Goal: Information Seeking & Learning: Learn about a topic

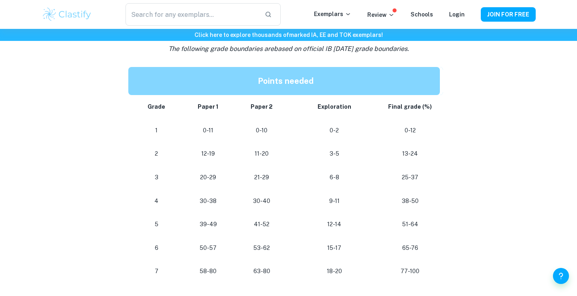
scroll to position [682, 0]
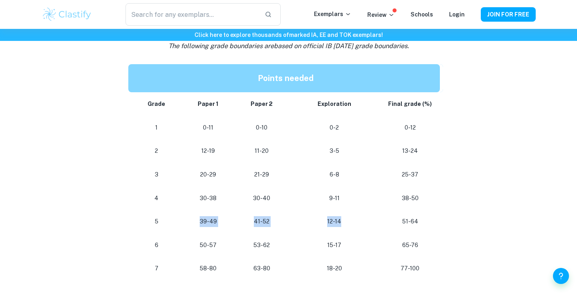
drag, startPoint x: 199, startPoint y: 222, endPoint x: 339, endPoint y: 228, distance: 140.8
click at [337, 228] on tr "5 39-49 41-52 12-14 51-64" at bounding box center [285, 222] width 315 height 24
click at [339, 228] on td "12-14" at bounding box center [334, 222] width 92 height 24
drag, startPoint x: 356, startPoint y: 229, endPoint x: 160, endPoint y: 227, distance: 196.3
click at [160, 227] on tr "5 39-49 41-52 12-14 51-64" at bounding box center [285, 222] width 315 height 24
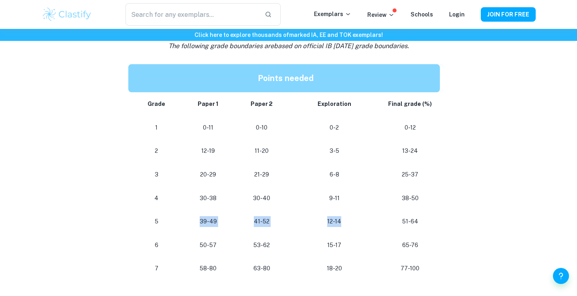
click at [160, 227] on td "5" at bounding box center [154, 222] width 53 height 24
drag, startPoint x: 160, startPoint y: 227, endPoint x: 298, endPoint y: 230, distance: 138.3
click at [296, 230] on tr "5 39-49 41-52 12-14 51-64" at bounding box center [285, 222] width 315 height 24
click at [298, 230] on td "12-14" at bounding box center [334, 222] width 92 height 24
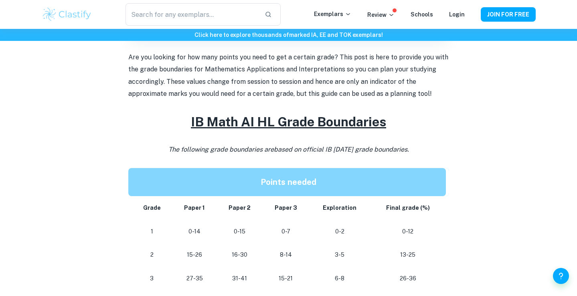
scroll to position [0, 0]
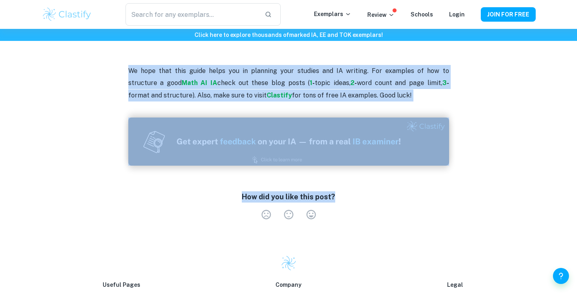
scroll to position [920, 0]
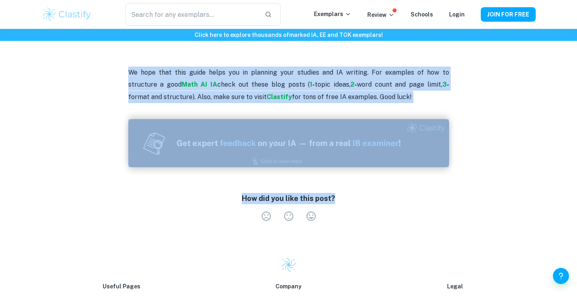
click at [382, 95] on p "We hope that this guide helps you in planning your studies and IA writing. For …" at bounding box center [288, 85] width 321 height 36
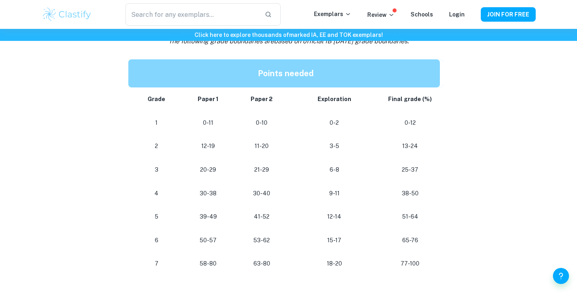
scroll to position [712, 0]
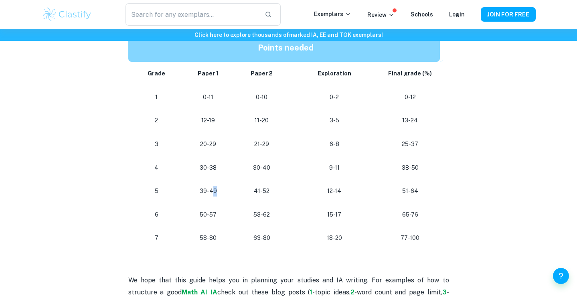
drag, startPoint x: 214, startPoint y: 193, endPoint x: 220, endPoint y: 200, distance: 9.7
click at [220, 199] on td "39-49" at bounding box center [207, 191] width 53 height 24
click at [224, 212] on p "50-57" at bounding box center [208, 214] width 40 height 11
drag, startPoint x: 224, startPoint y: 212, endPoint x: 318, endPoint y: 212, distance: 93.8
click at [318, 212] on tr "6 50-57 53-62 15-17 65-76" at bounding box center [285, 215] width 315 height 24
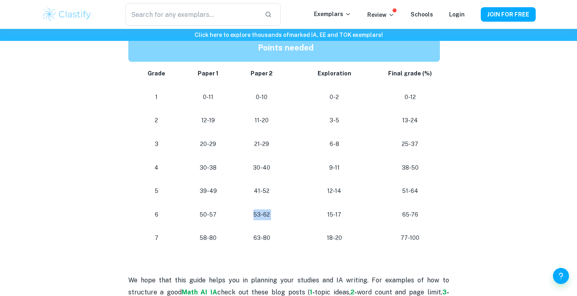
click at [318, 212] on p "15-17" at bounding box center [333, 214] width 79 height 11
drag, startPoint x: 318, startPoint y: 212, endPoint x: 228, endPoint y: 212, distance: 89.3
click at [230, 212] on tr "6 50-57 53-62 15-17 65-76" at bounding box center [285, 215] width 315 height 24
click at [228, 212] on td "50-57" at bounding box center [207, 215] width 53 height 24
drag, startPoint x: 228, startPoint y: 212, endPoint x: 192, endPoint y: 212, distance: 36.5
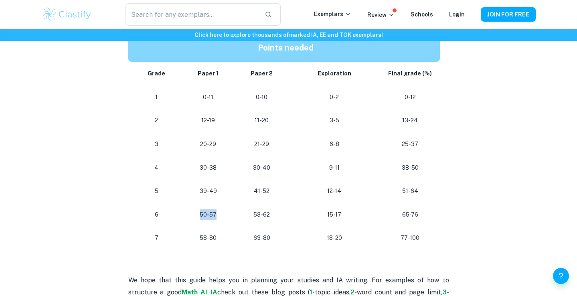
click at [192, 212] on td "50-57" at bounding box center [207, 215] width 53 height 24
click at [192, 212] on p "50-57" at bounding box center [208, 214] width 40 height 11
drag, startPoint x: 192, startPoint y: 212, endPoint x: 271, endPoint y: 212, distance: 79.3
click at [270, 212] on tr "6 50-57 53-62 15-17 65-76" at bounding box center [285, 215] width 315 height 24
click at [271, 212] on p "53-62" at bounding box center [261, 214] width 40 height 11
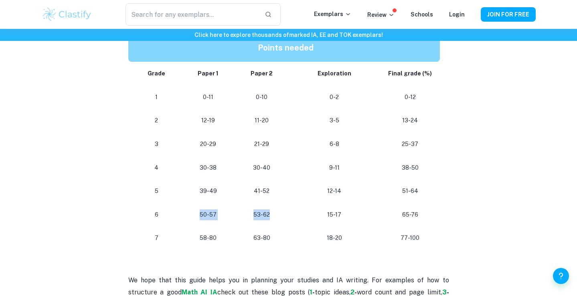
drag, startPoint x: 271, startPoint y: 212, endPoint x: 168, endPoint y: 212, distance: 103.4
click at [168, 212] on tr "6 50-57 53-62 15-17 65-76" at bounding box center [285, 215] width 315 height 24
click at [168, 212] on p "6" at bounding box center [156, 214] width 37 height 11
drag, startPoint x: 168, startPoint y: 212, endPoint x: 268, endPoint y: 212, distance: 100.6
click at [268, 212] on tr "6 50-57 53-62 15-17 65-76" at bounding box center [285, 215] width 315 height 24
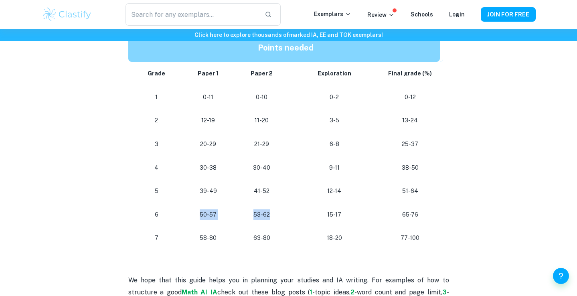
click at [268, 212] on p "53-62" at bounding box center [261, 214] width 40 height 11
drag, startPoint x: 201, startPoint y: 166, endPoint x: 201, endPoint y: 185, distance: 19.2
click at [201, 185] on tbody "Grade Paper 1 Paper 2 Exploration Final grade (%) 1 0-11 0-10 0-2 0-12 2 12-19 …" at bounding box center [285, 156] width 315 height 188
click at [201, 186] on p "39-49" at bounding box center [208, 191] width 40 height 11
drag, startPoint x: 200, startPoint y: 188, endPoint x: 235, endPoint y: 188, distance: 34.5
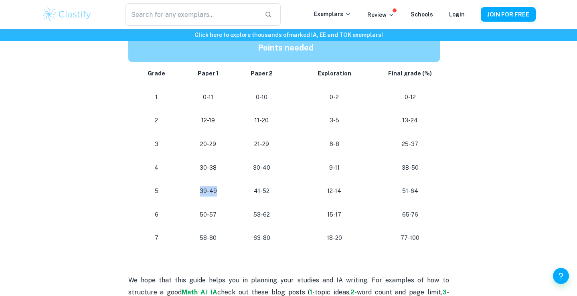
click at [235, 188] on tr "5 39-49 41-52 12-14 51-64" at bounding box center [285, 191] width 315 height 24
click at [235, 188] on td "41-52" at bounding box center [261, 191] width 53 height 24
drag, startPoint x: 235, startPoint y: 188, endPoint x: 183, endPoint y: 188, distance: 51.7
click at [183, 188] on tr "5 39-49 41-52 12-14 51-64" at bounding box center [285, 191] width 315 height 24
click at [183, 188] on td "39-49" at bounding box center [207, 191] width 53 height 24
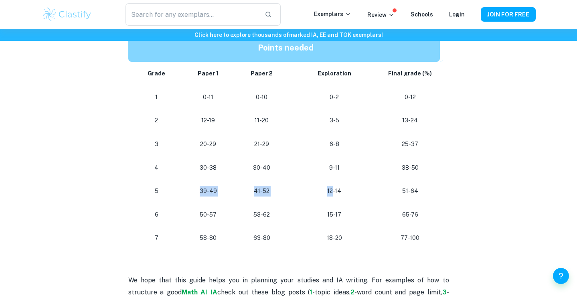
drag, startPoint x: 183, startPoint y: 188, endPoint x: 344, endPoint y: 188, distance: 160.7
click at [344, 188] on tr "5 39-49 41-52 12-14 51-64" at bounding box center [285, 191] width 315 height 24
click at [344, 188] on p "12-14" at bounding box center [333, 191] width 79 height 11
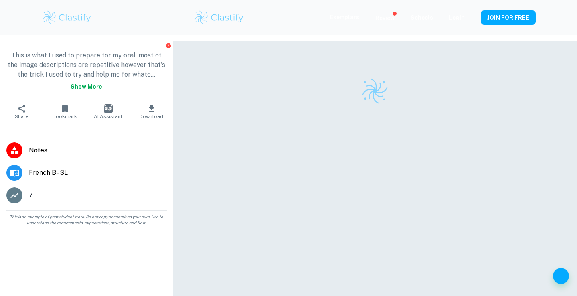
scroll to position [25, 0]
